Goal: Find contact information: Find contact information

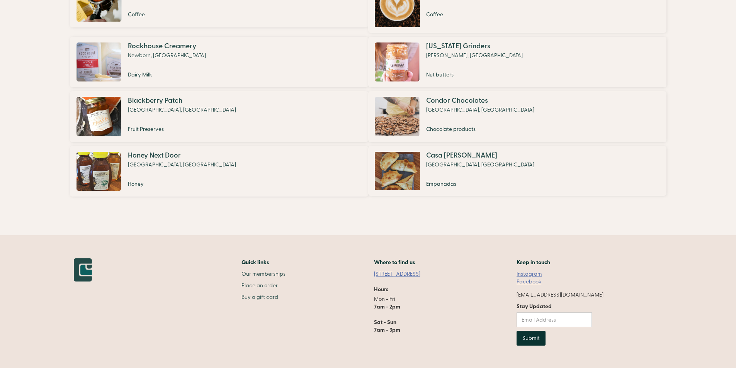
scroll to position [563, 0]
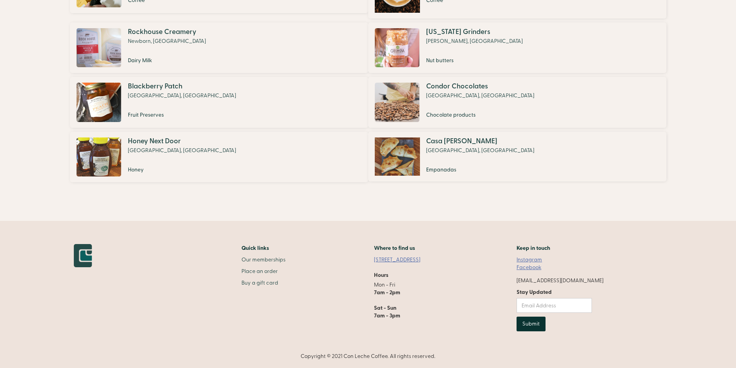
click at [657, 329] on div "Quick links Our memberships Place an order Buy a gift card Where to find us [ST…" at bounding box center [368, 302] width 589 height 116
drag, startPoint x: 617, startPoint y: 280, endPoint x: 535, endPoint y: 282, distance: 82.0
click at [535, 282] on div "Quick links Our memberships Place an order Buy a gift card Where to find us [ST…" at bounding box center [368, 302] width 589 height 116
click at [642, 288] on div "Quick links Our memberships Place an order Buy a gift card Where to find us [ST…" at bounding box center [368, 302] width 589 height 116
click at [617, 284] on div "Quick links Our memberships Place an order Buy a gift card Where to find us [ST…" at bounding box center [368, 302] width 589 height 116
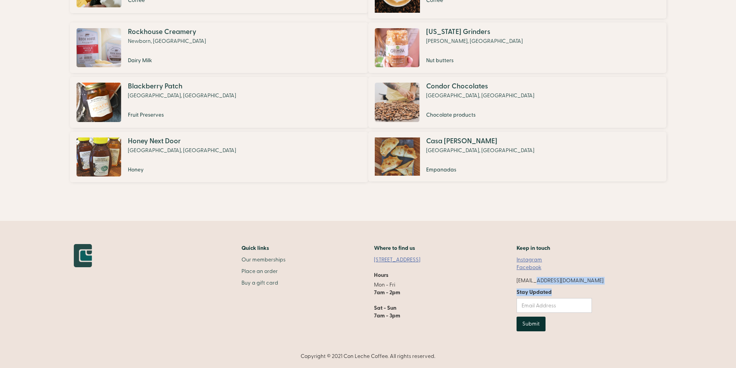
drag, startPoint x: 619, startPoint y: 281, endPoint x: 557, endPoint y: 280, distance: 61.9
click at [557, 280] on div "Quick links Our memberships Place an order Buy a gift card Where to find us [ST…" at bounding box center [368, 302] width 589 height 116
click at [659, 293] on div "Quick links Our memberships Place an order Buy a gift card Where to find us [ST…" at bounding box center [368, 302] width 589 height 116
drag, startPoint x: 658, startPoint y: 293, endPoint x: 545, endPoint y: 285, distance: 113.9
click at [658, 293] on div "Quick links Our memberships Place an order Buy a gift card Where to find us [ST…" at bounding box center [368, 302] width 589 height 116
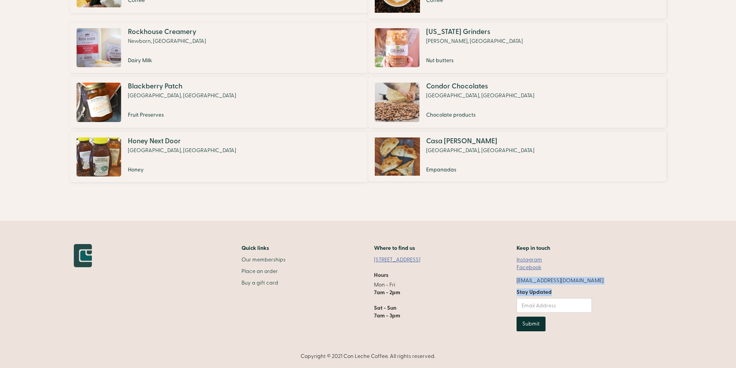
drag, startPoint x: 521, startPoint y: 278, endPoint x: 609, endPoint y: 281, distance: 87.4
click at [609, 281] on div "Quick links Our memberships Place an order Buy a gift card Where to find us [ST…" at bounding box center [368, 302] width 589 height 116
click at [631, 286] on div "Quick links Our memberships Place an order Buy a gift card Where to find us [ST…" at bounding box center [368, 302] width 589 height 116
drag, startPoint x: 535, startPoint y: 280, endPoint x: 602, endPoint y: 281, distance: 66.9
click at [602, 281] on div "Quick links Our memberships Place an order Buy a gift card Where to find us [ST…" at bounding box center [339, 290] width 530 height 93
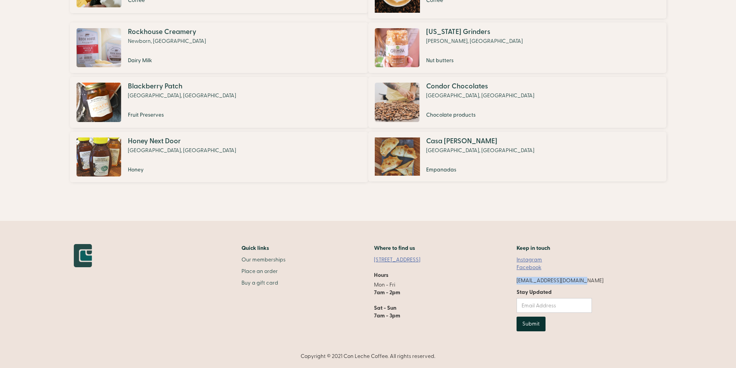
copy div "[EMAIL_ADDRESS][DOMAIN_NAME]"
